Goal: Transaction & Acquisition: Book appointment/travel/reservation

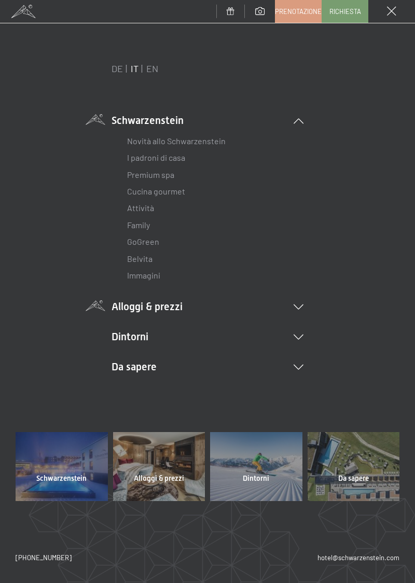
click at [302, 312] on li "Alloggi & prezzi Servizi inclusi Camere & prezzi Lista Offerte Lista Prezzi per…" at bounding box center [208, 306] width 192 height 15
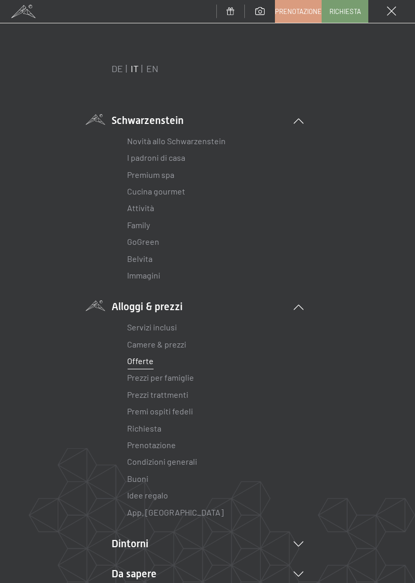
click at [147, 363] on link "Offerte" at bounding box center [140, 361] width 26 height 10
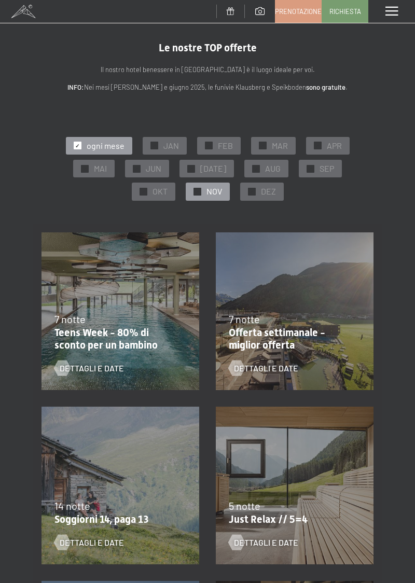
click at [206, 196] on span "NOV" at bounding box center [214, 191] width 16 height 11
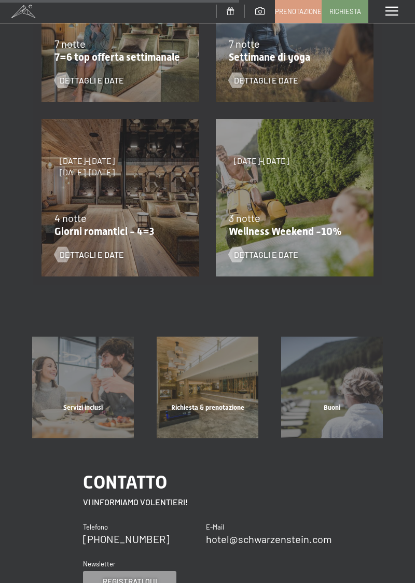
scroll to position [465, 0]
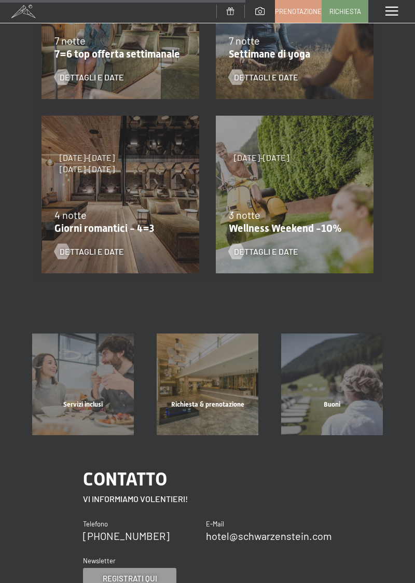
click at [316, 209] on div "3 notte" at bounding box center [292, 214] width 127 height 15
click at [299, 175] on div "13/11/2025-1/12/2025 11/12/2025-22/12/2025 15/1/2026-26/1/2026 12/3/2026-23/3/2…" at bounding box center [294, 194] width 174 height 174
click at [277, 254] on span "Dettagli e Date" at bounding box center [276, 251] width 64 height 11
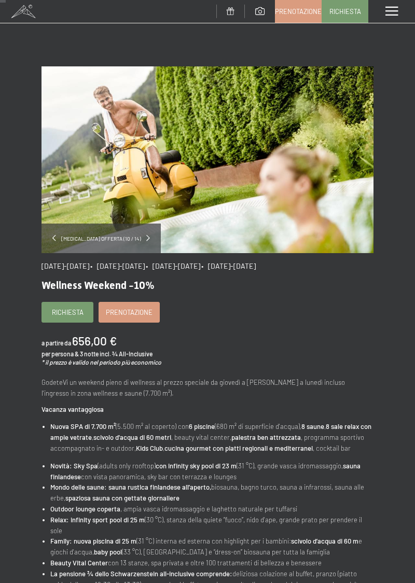
scroll to position [15, 0]
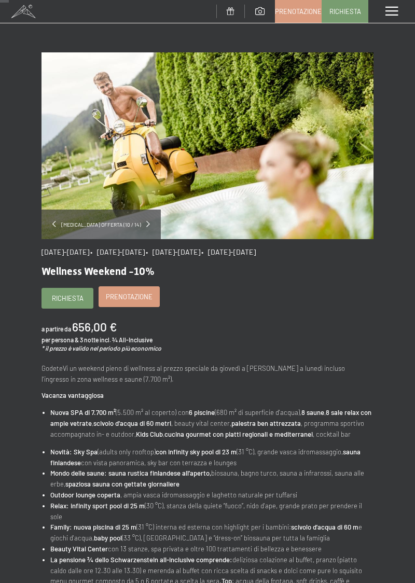
click at [141, 299] on span "Prenotazione" at bounding box center [129, 296] width 47 height 9
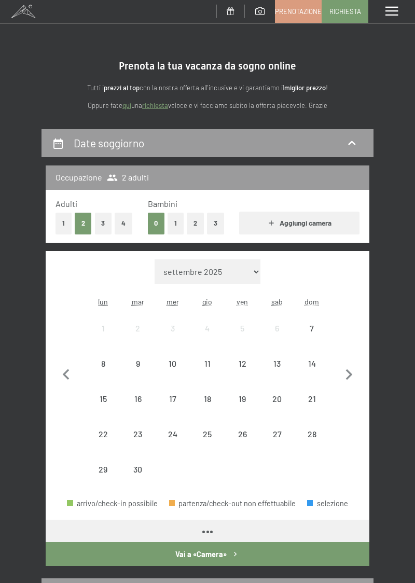
select select "[DATE]"
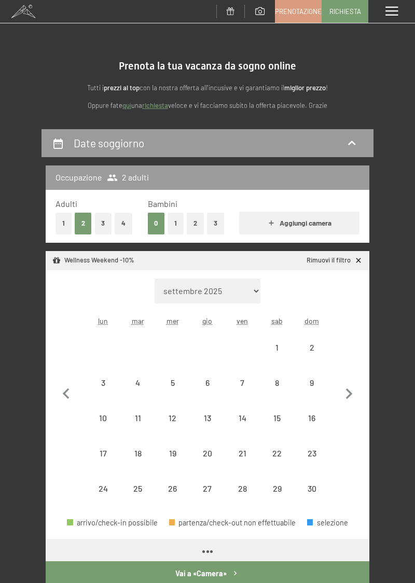
select select "[DATE]"
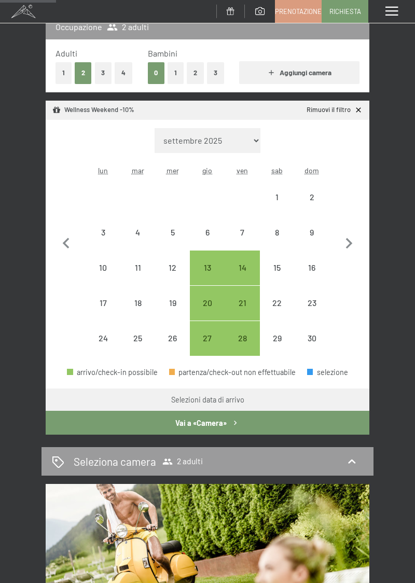
scroll to position [151, 0]
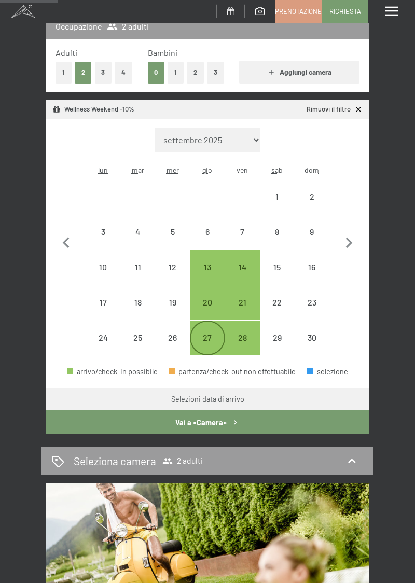
click at [208, 340] on div "27" at bounding box center [207, 349] width 33 height 33
select select "[DATE]"
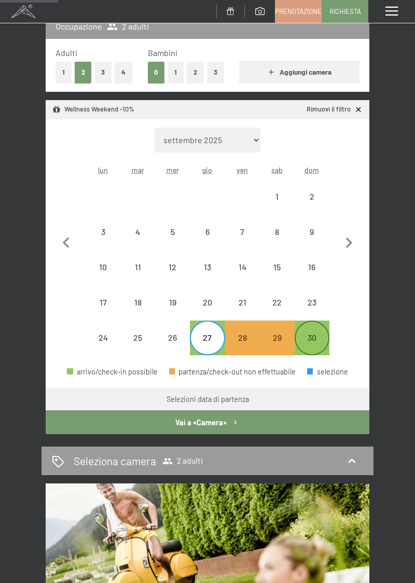
click at [313, 341] on div "30" at bounding box center [312, 349] width 33 height 33
select select "[DATE]"
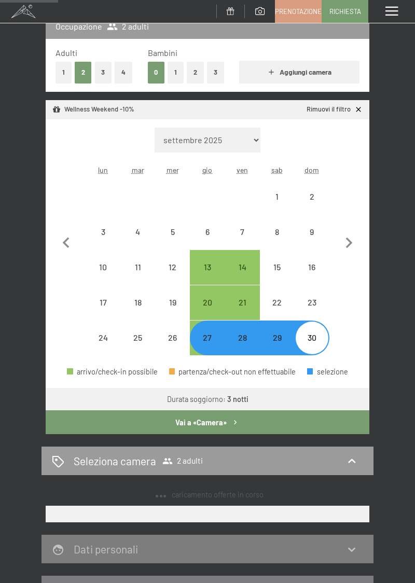
select select "[DATE]"
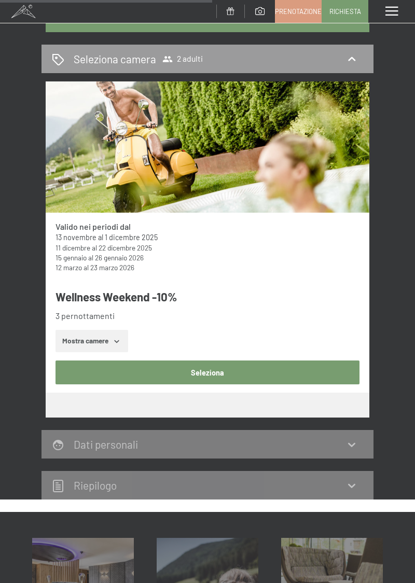
scroll to position [551, 0]
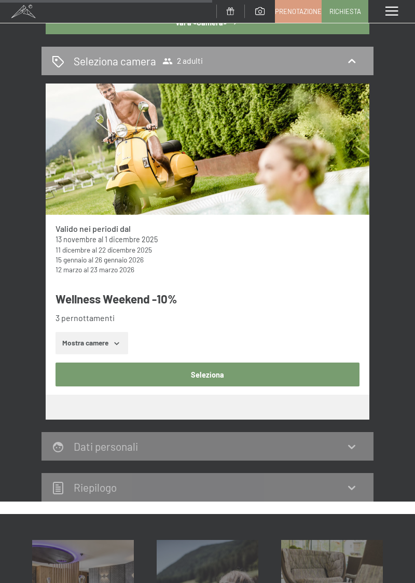
click at [223, 374] on button "Seleziona" at bounding box center [207, 375] width 304 height 24
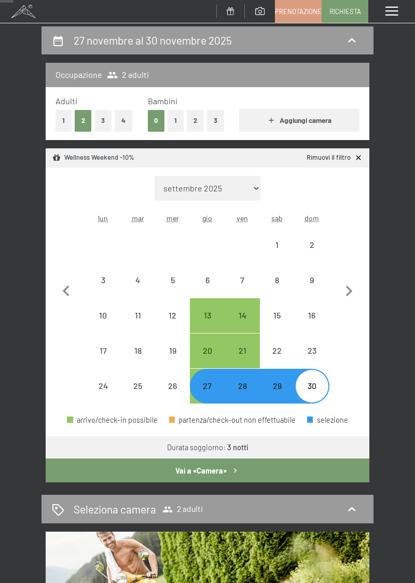
scroll to position [129, 0]
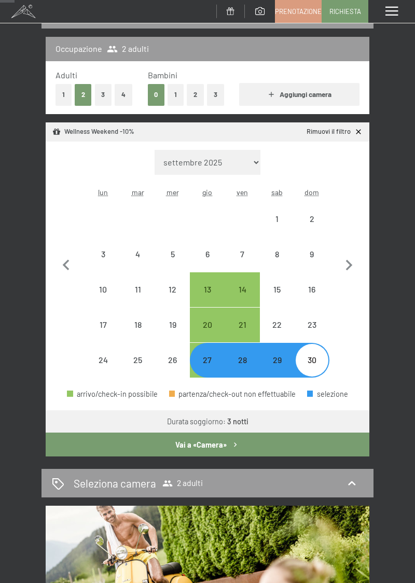
click at [207, 359] on div "27" at bounding box center [207, 372] width 33 height 33
select select "[DATE]"
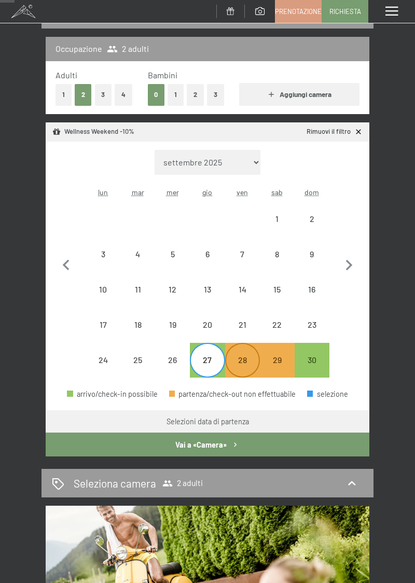
click at [242, 362] on div "28" at bounding box center [242, 372] width 33 height 33
select select "[DATE]"
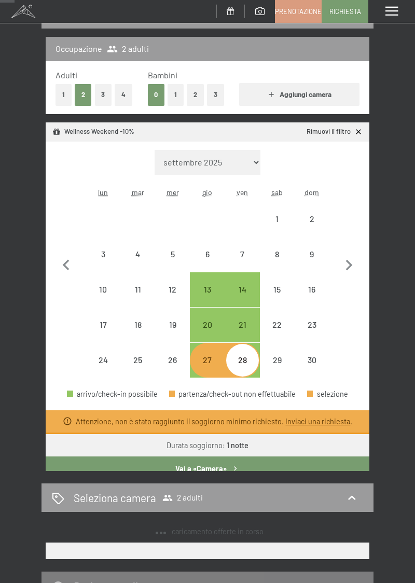
select select "[DATE]"
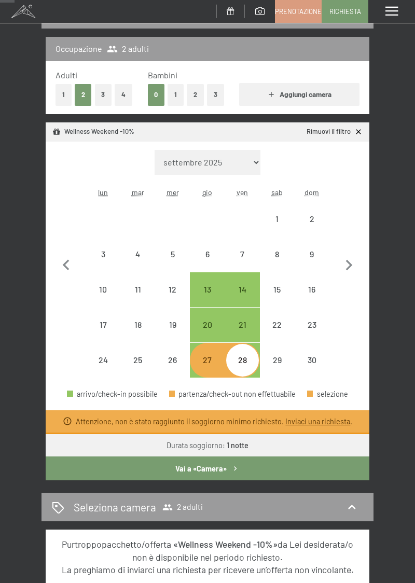
click at [215, 361] on div "27" at bounding box center [207, 372] width 33 height 33
select select "[DATE]"
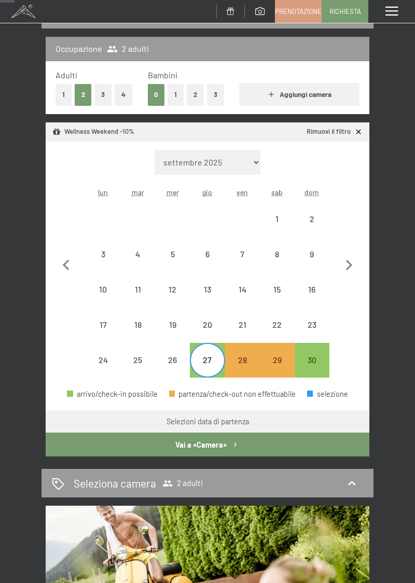
click at [235, 422] on div "Selezioni data di partenza" at bounding box center [207, 421] width 82 height 10
click at [245, 364] on div "28" at bounding box center [242, 372] width 33 height 33
select select "[DATE]"
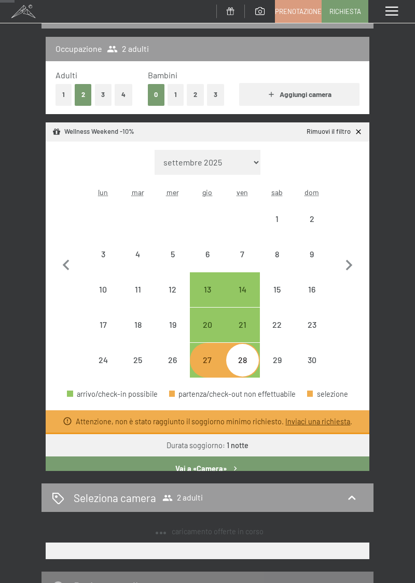
select select "[DATE]"
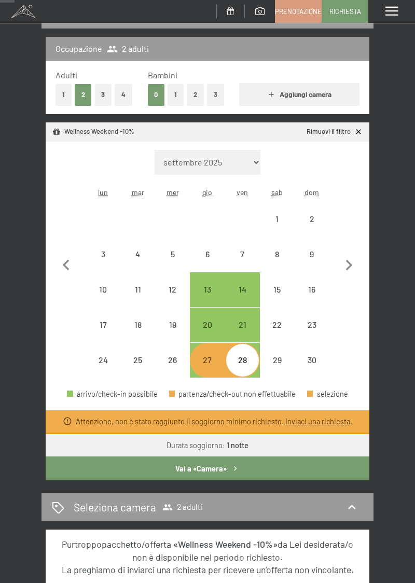
click at [247, 358] on div "28" at bounding box center [242, 372] width 33 height 33
select select "[DATE]"
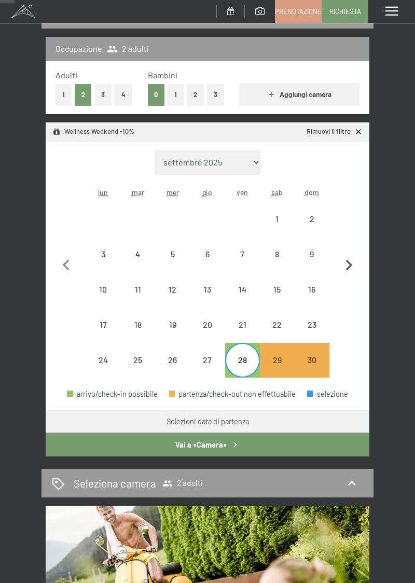
click at [347, 273] on icon "button" at bounding box center [349, 266] width 22 height 22
select select "[DATE]"
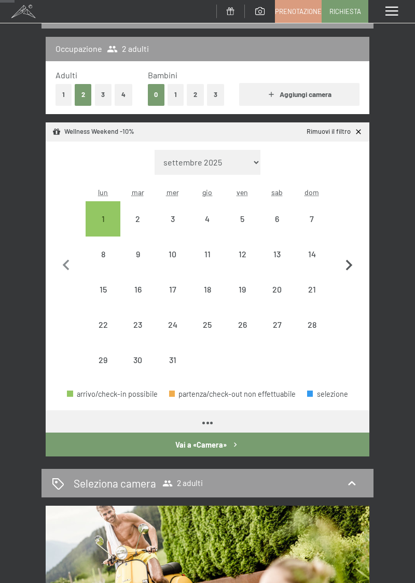
select select "[DATE]"
click at [105, 223] on div "1" at bounding box center [103, 231] width 33 height 33
select select "[DATE]"
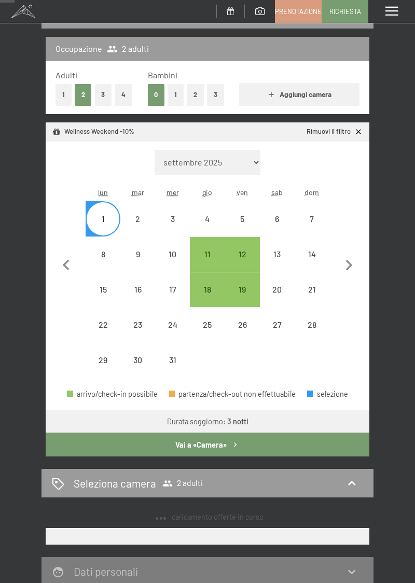
select select "[DATE]"
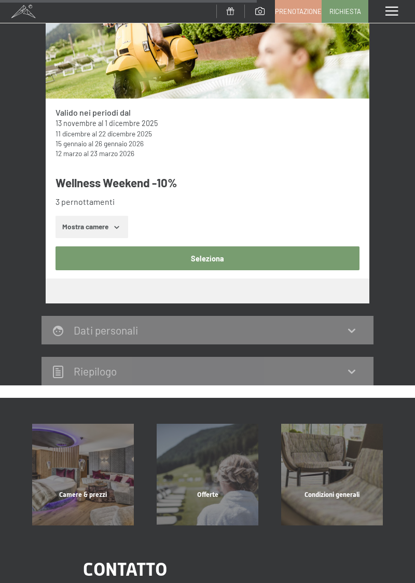
scroll to position [666, 0]
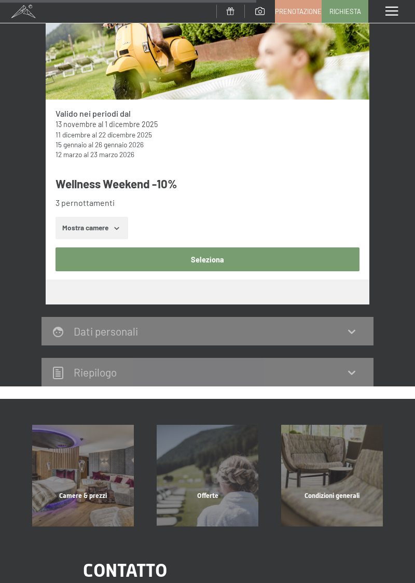
click at [269, 261] on button "Seleziona" at bounding box center [207, 259] width 304 height 24
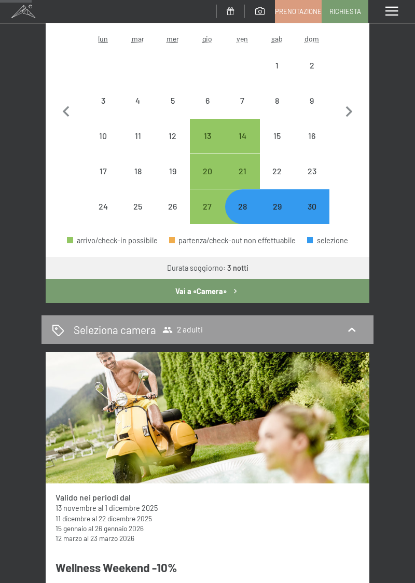
scroll to position [282, 0]
